Goal: Task Accomplishment & Management: Manage account settings

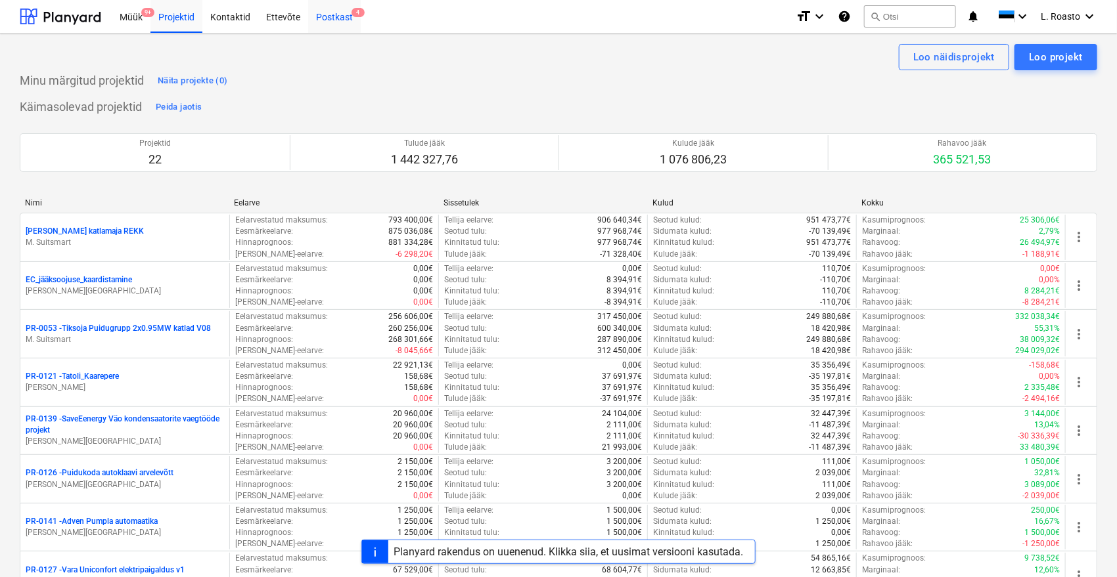
click at [339, 20] on div "Postkast 4" at bounding box center [334, 16] width 53 height 34
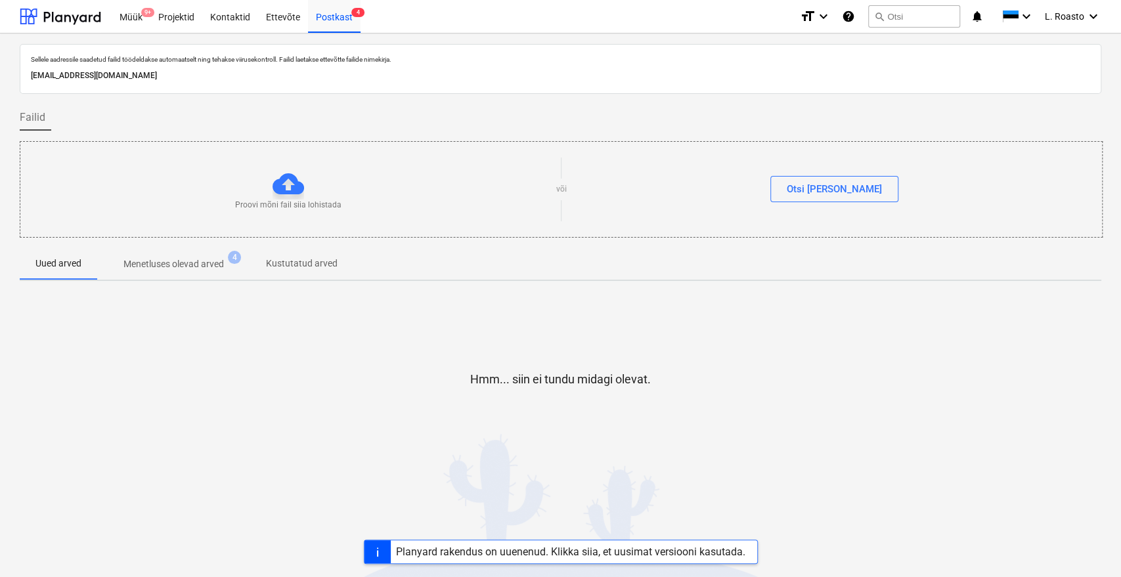
click at [576, 546] on div "Planyard rakendus on uuenenud. Klikka siia, et uusimat versiooni kasutada." at bounding box center [571, 552] width 350 height 12
click at [189, 7] on div "Projektid" at bounding box center [176, 16] width 52 height 34
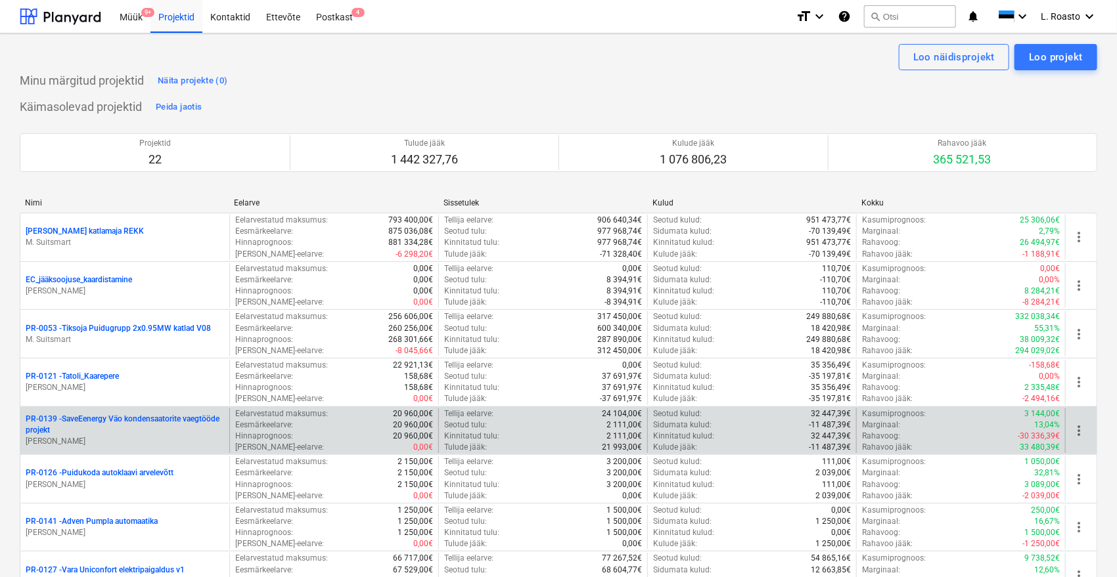
click at [134, 411] on div "PR-0139 - SaveEenergy Väo kondensaatorite vaegtööde projekt T. Toomla" at bounding box center [124, 431] width 209 height 45
click at [124, 418] on p "PR-0139 - SaveEenergy Väo kondensaatorite vaegtööde projekt" at bounding box center [125, 425] width 198 height 22
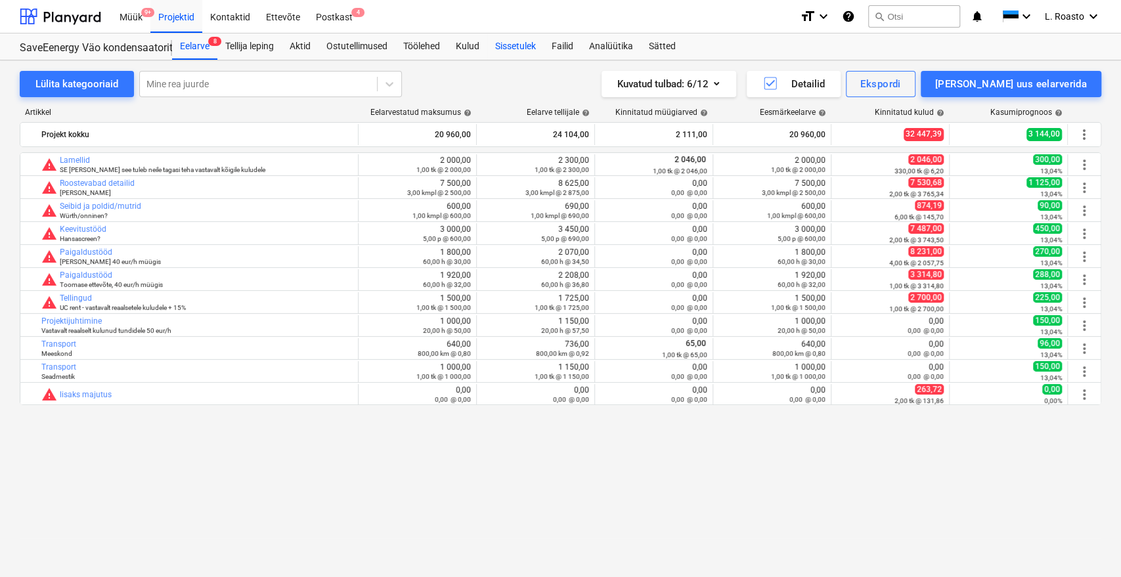
click at [520, 45] on div "Sissetulek" at bounding box center [515, 47] width 57 height 26
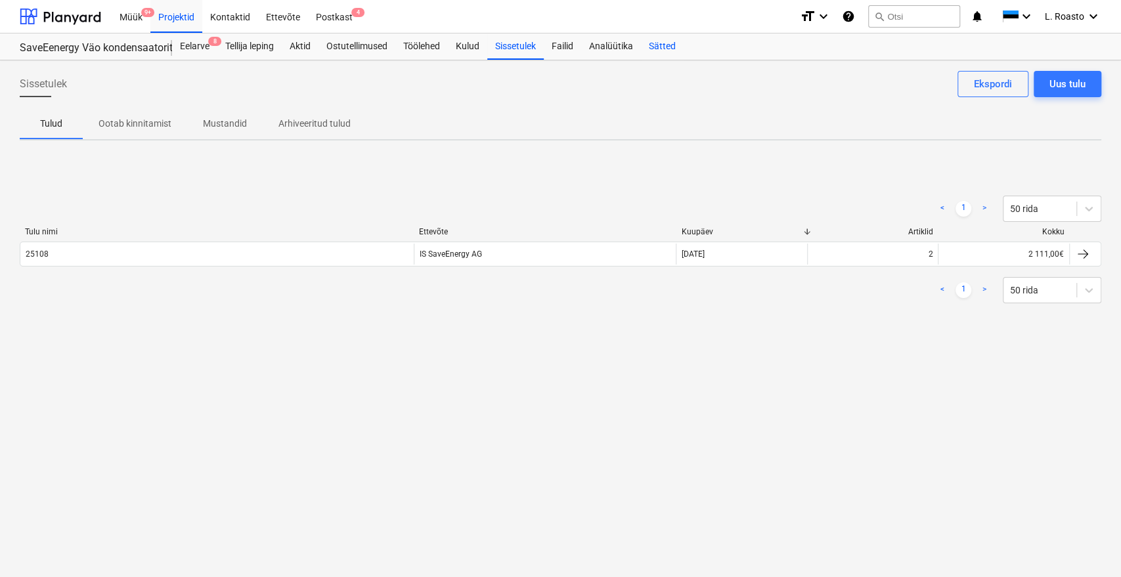
click at [672, 55] on div "Sätted" at bounding box center [662, 47] width 43 height 26
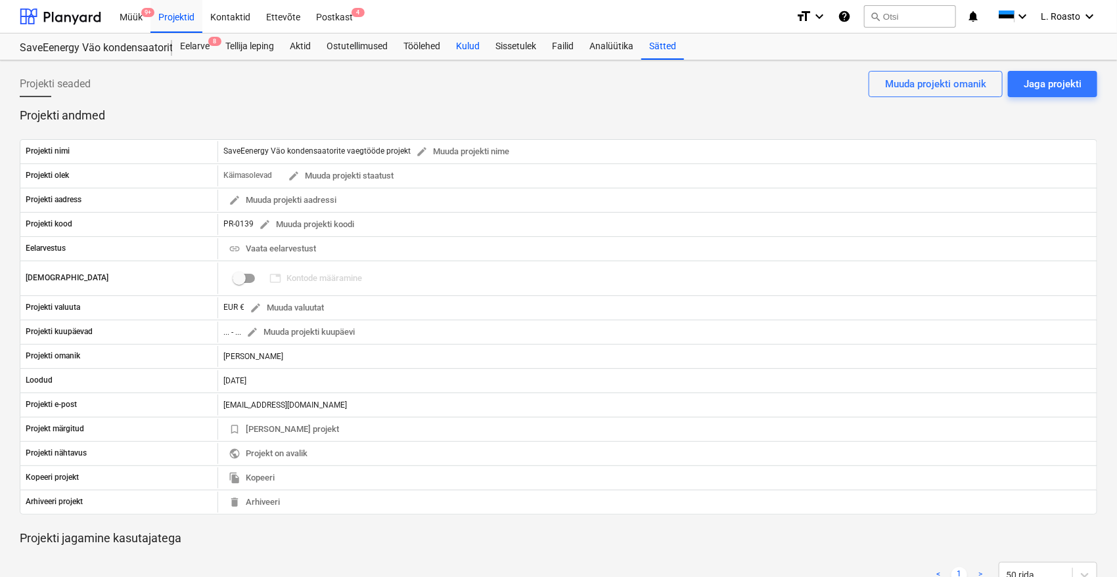
click at [472, 44] on div "Kulud" at bounding box center [467, 47] width 39 height 26
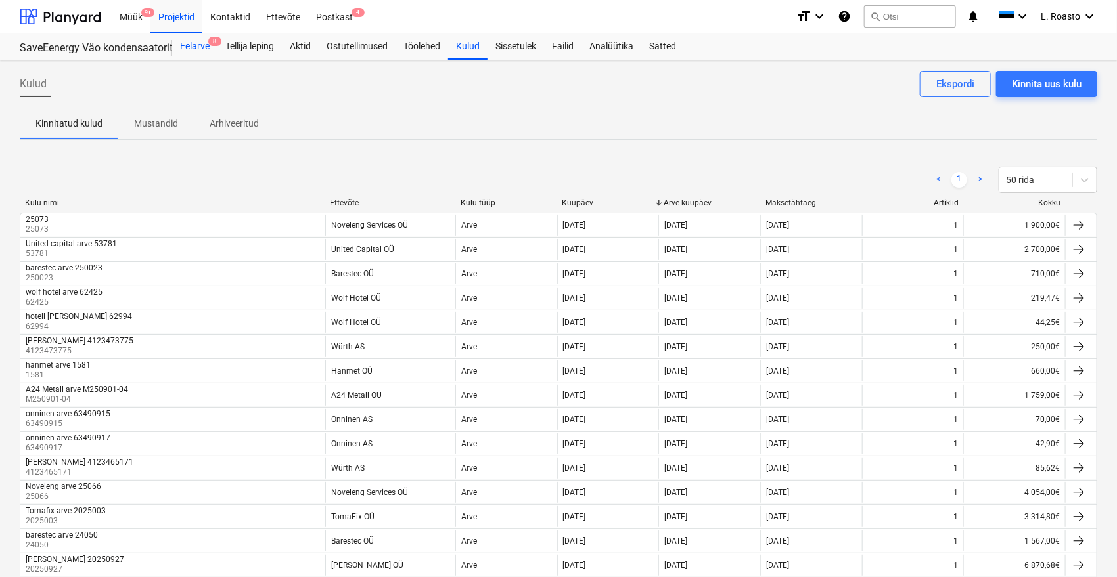
click at [212, 45] on span "8" at bounding box center [214, 41] width 13 height 9
